Goal: Find specific page/section

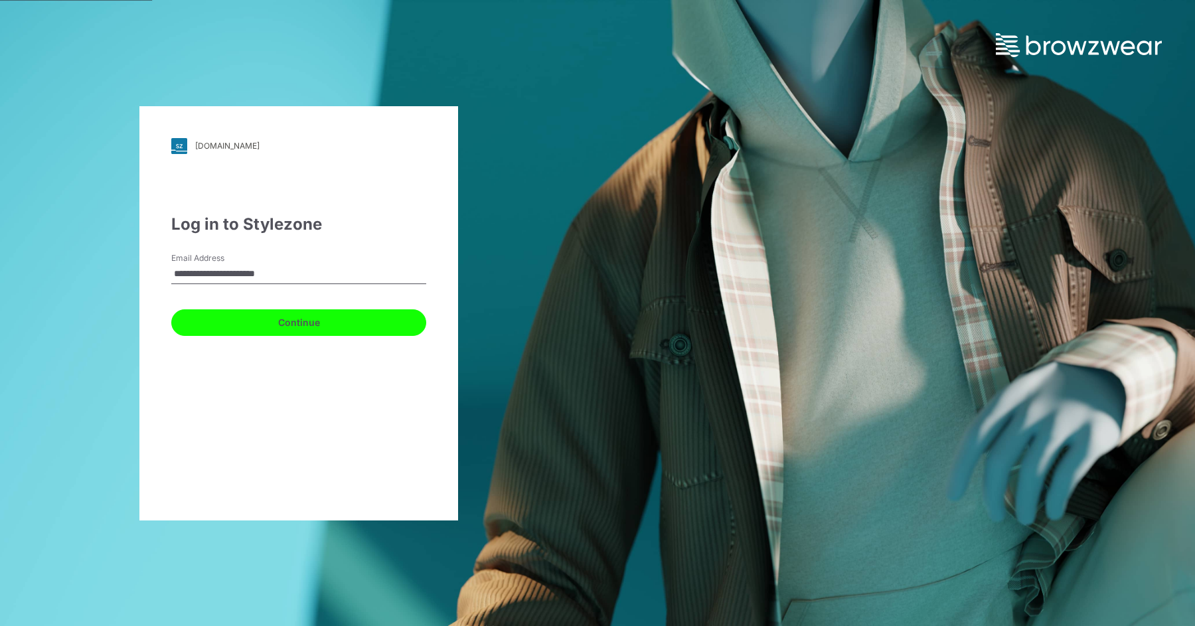
click at [321, 325] on button "Continue" at bounding box center [298, 322] width 255 height 27
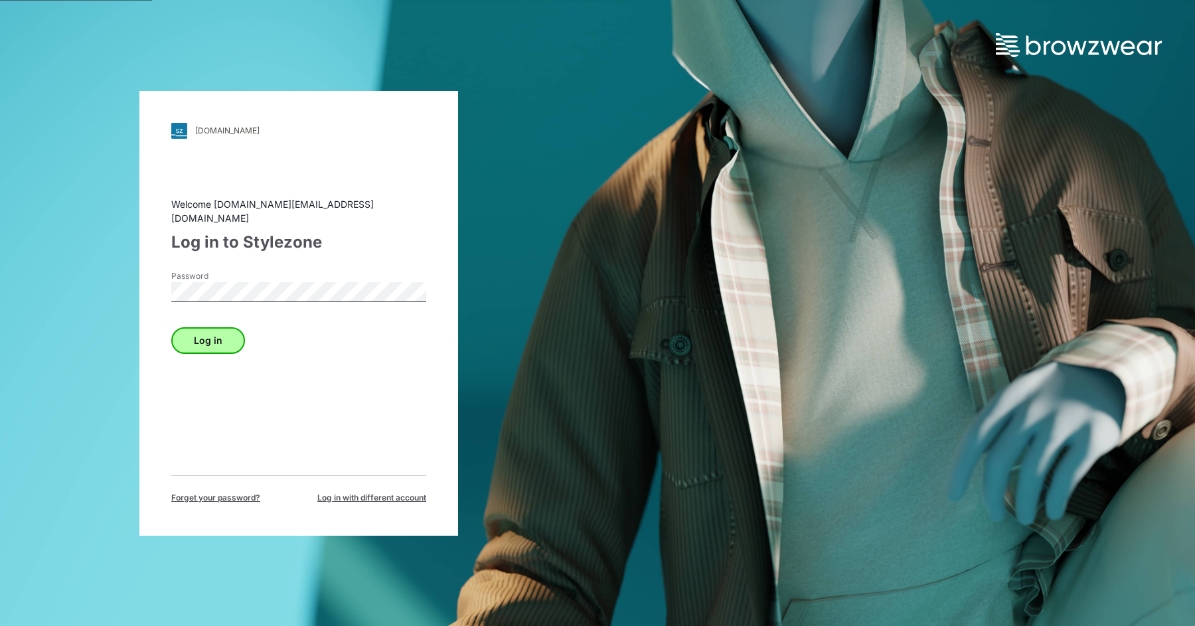
click at [223, 333] on button "Log in" at bounding box center [208, 340] width 74 height 27
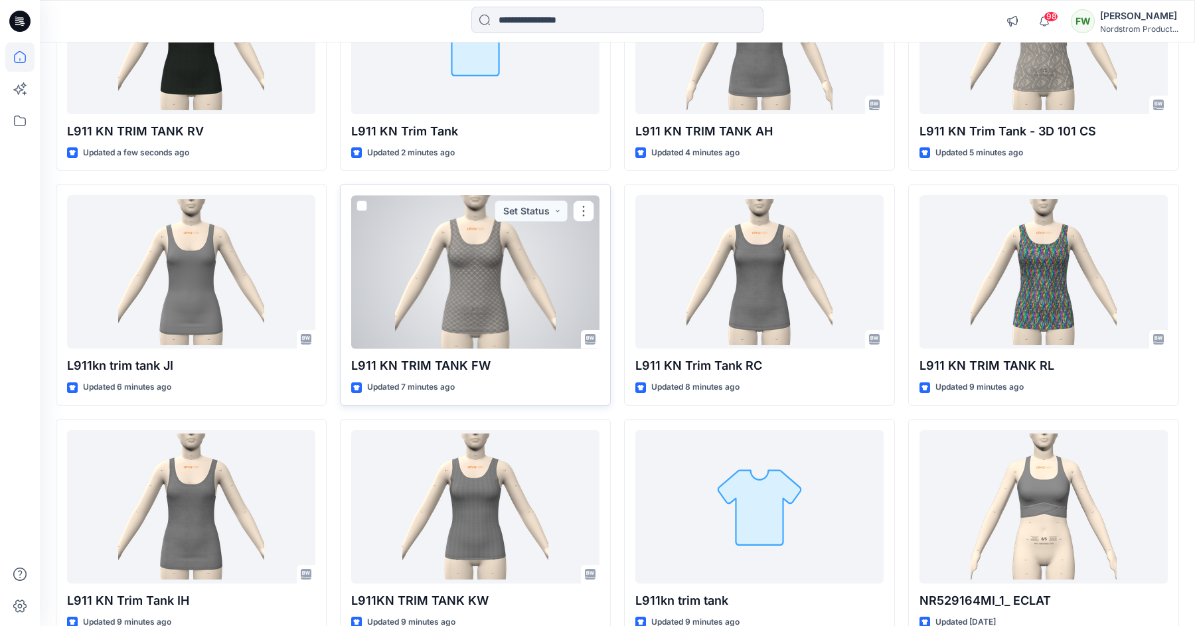
scroll to position [487, 0]
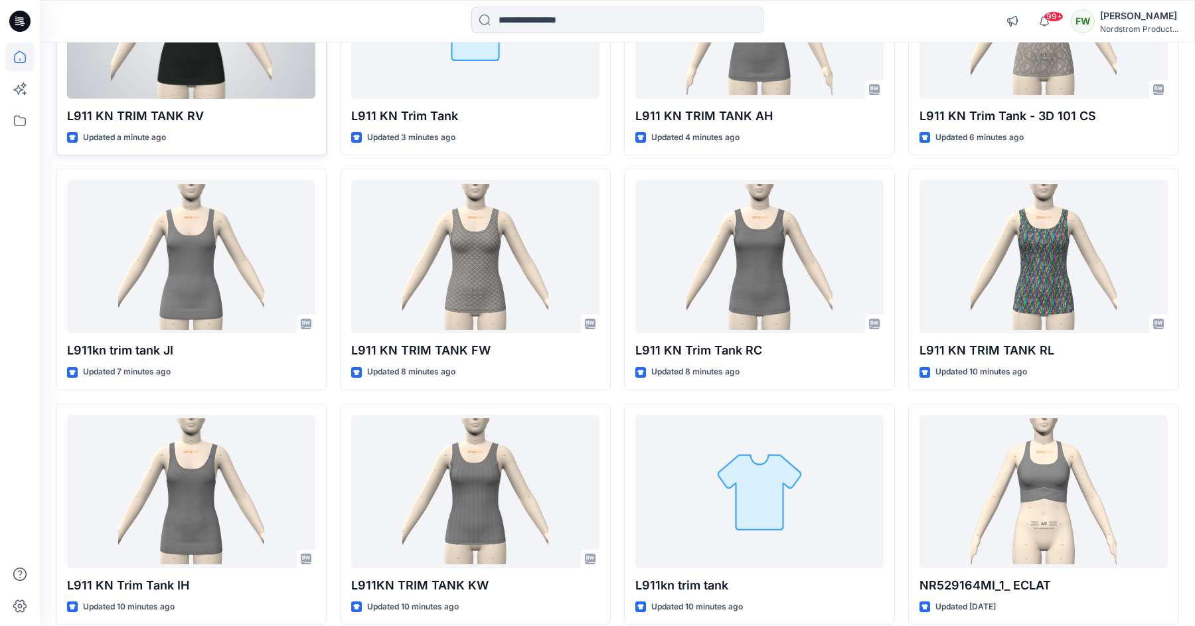
click at [220, 116] on p "L911 KN TRIM TANK RV" at bounding box center [191, 116] width 248 height 19
click at [178, 113] on p "L911 KN TRIM TANK RV" at bounding box center [191, 116] width 248 height 19
click at [202, 85] on div at bounding box center [191, 22] width 248 height 153
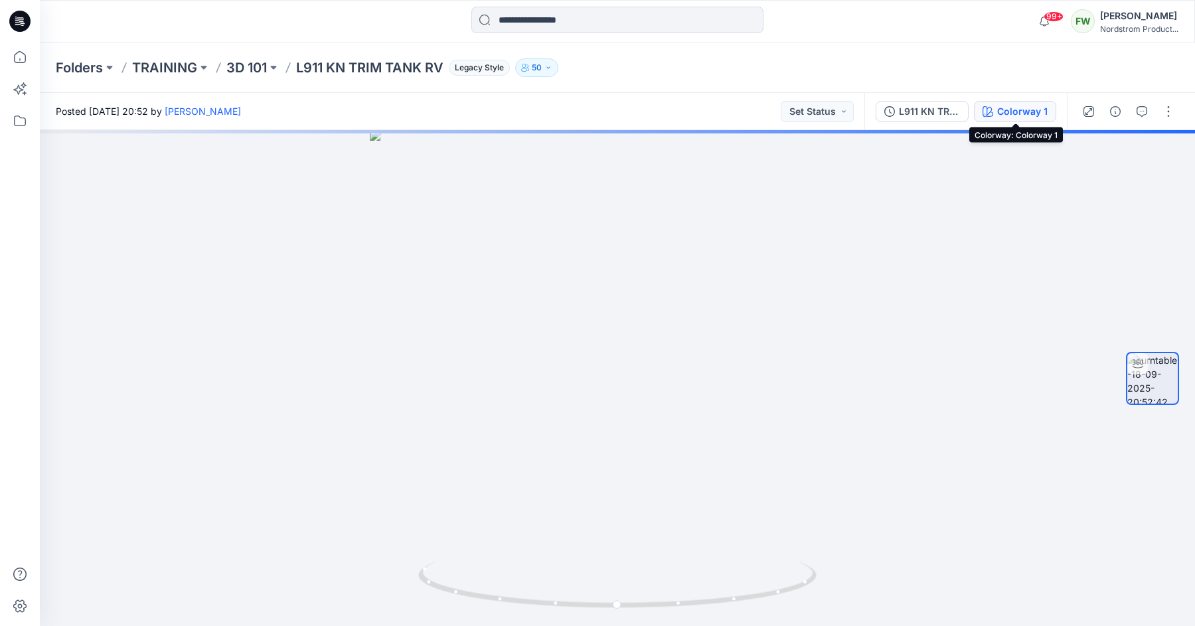
click at [1002, 110] on div "Colorway 1" at bounding box center [1022, 111] width 50 height 15
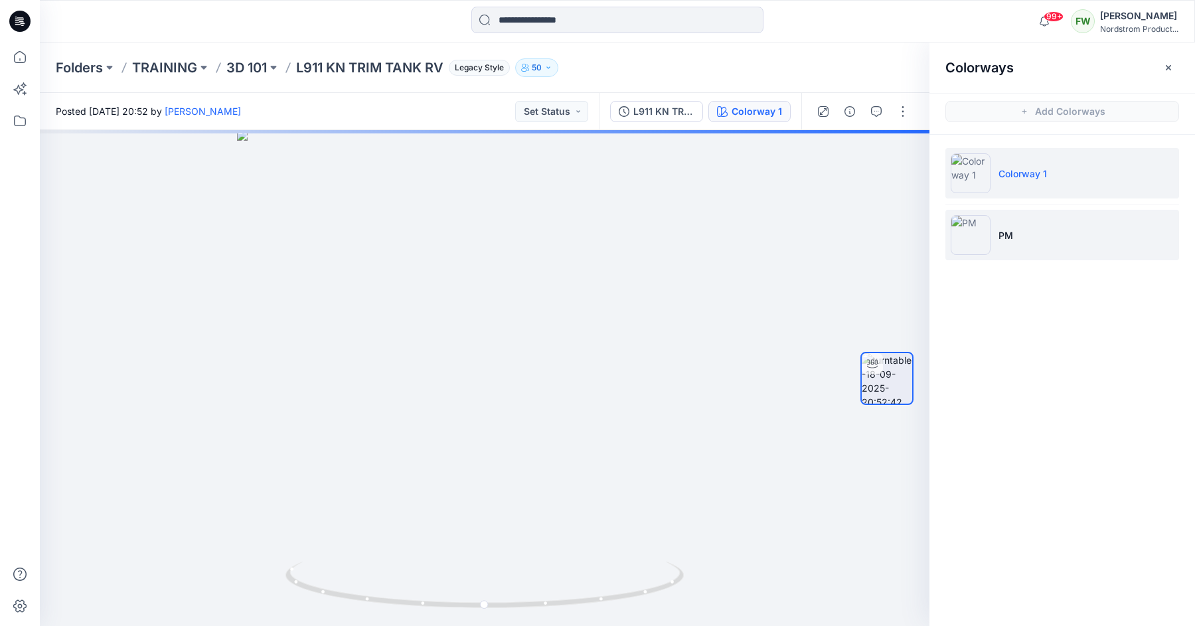
click at [1003, 239] on p "PM" at bounding box center [1005, 235] width 15 height 14
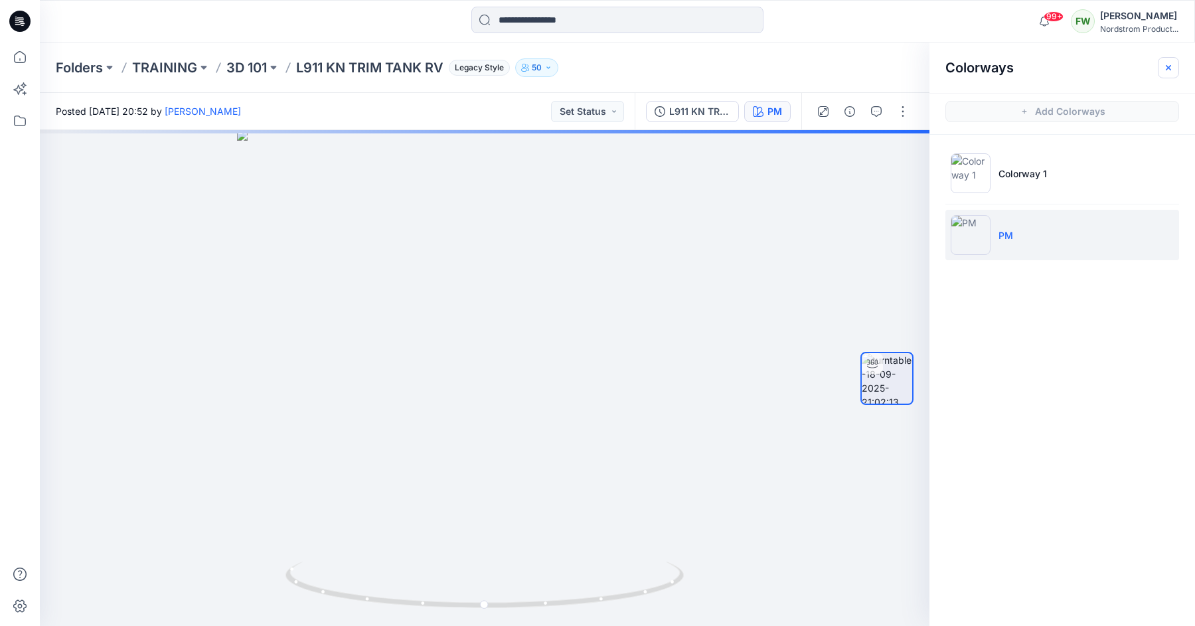
click at [1174, 66] on button "button" at bounding box center [1168, 67] width 21 height 21
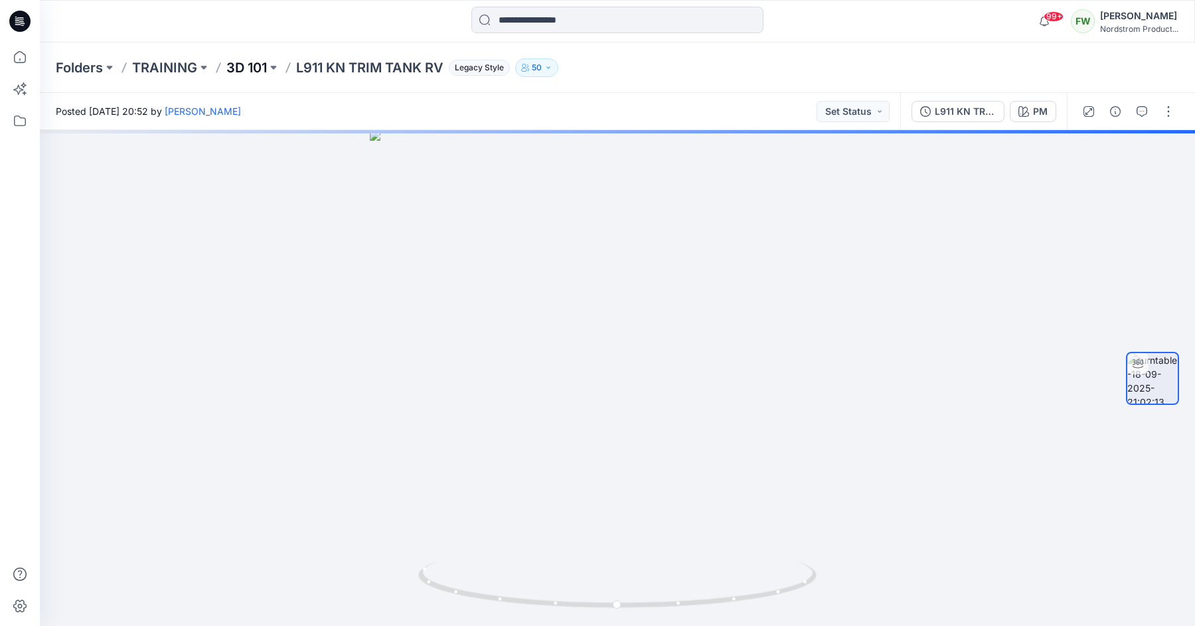
click at [259, 64] on p "3D 101" at bounding box center [246, 67] width 40 height 19
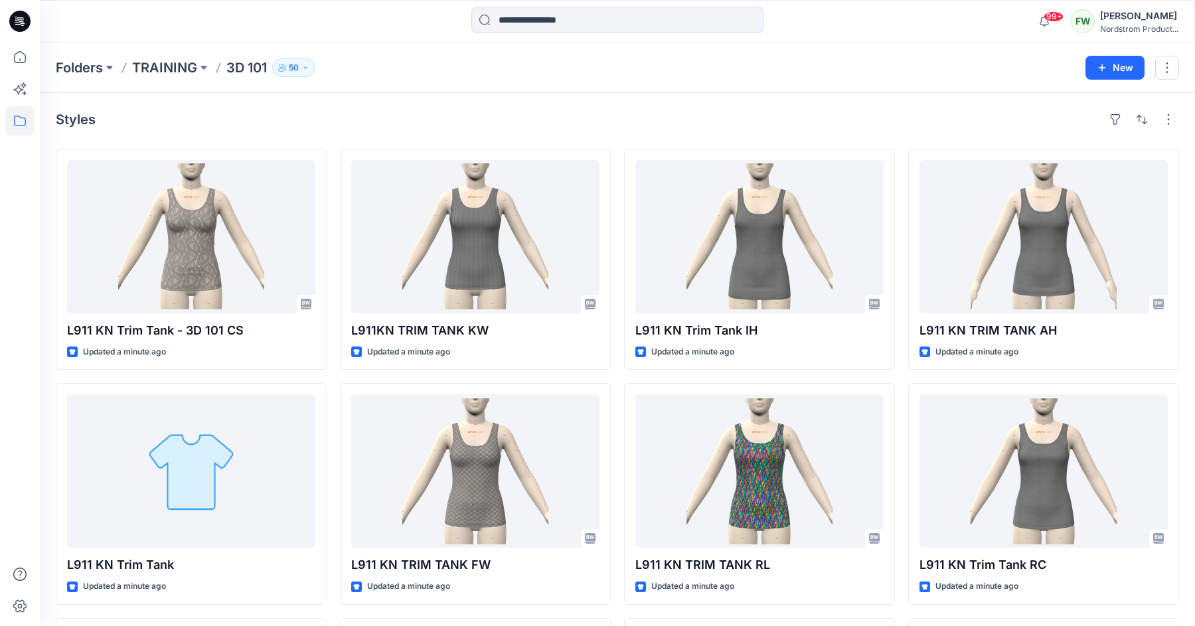
click at [548, 45] on div "Folders TRAINING 3D 101 50 New" at bounding box center [617, 67] width 1155 height 50
